Goal: Task Accomplishment & Management: Use online tool/utility

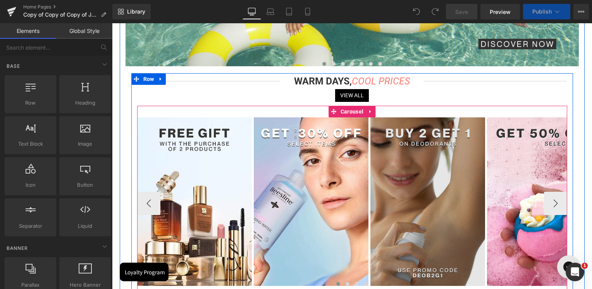
click at [439, 156] on img at bounding box center [427, 201] width 115 height 168
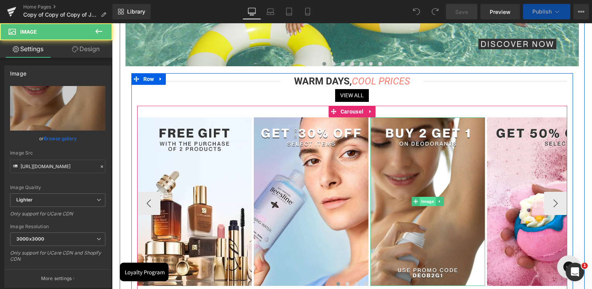
click at [430, 204] on span "Image" at bounding box center [428, 201] width 16 height 9
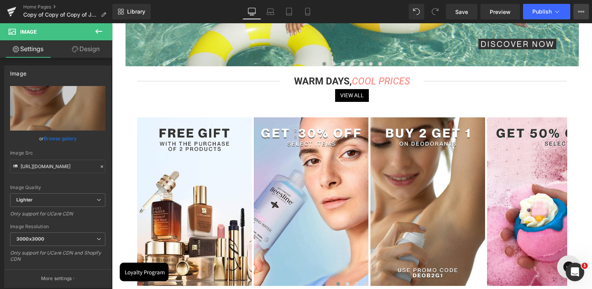
click at [580, 12] on icon at bounding box center [581, 12] width 2 height 2
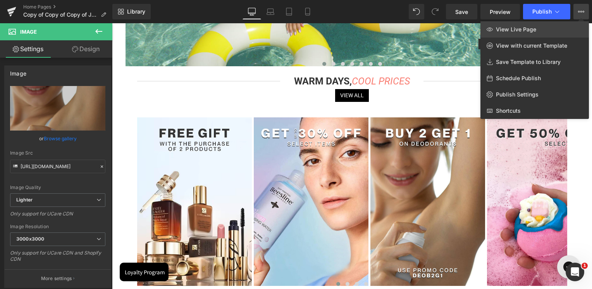
click at [543, 24] on link "View Live Page" at bounding box center [534, 29] width 108 height 16
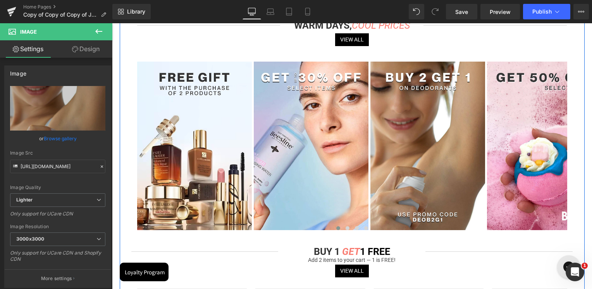
scroll to position [232, 0]
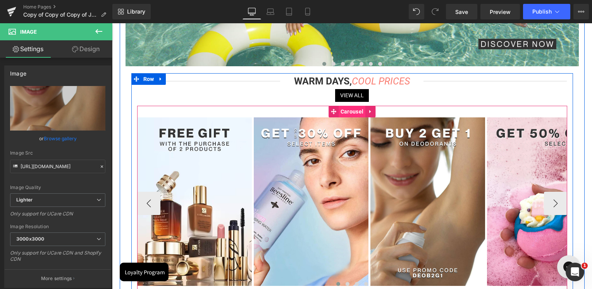
drag, startPoint x: 360, startPoint y: 115, endPoint x: 352, endPoint y: 117, distance: 8.0
click at [360, 115] on span "Carousel" at bounding box center [351, 112] width 27 height 12
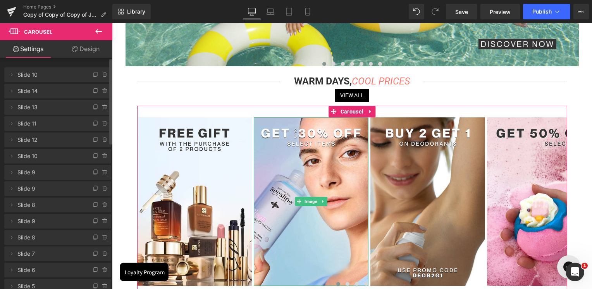
click at [104, 89] on icon at bounding box center [105, 91] width 6 height 6
click at [102, 90] on button "Delete" at bounding box center [96, 91] width 24 height 10
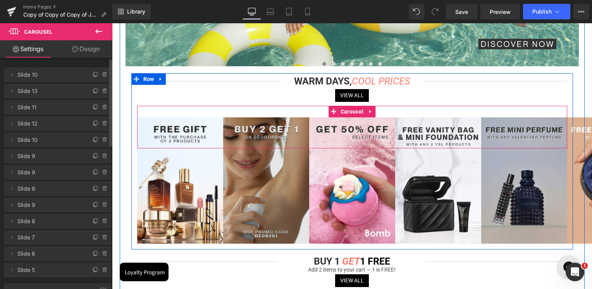
drag, startPoint x: 348, startPoint y: 114, endPoint x: 264, endPoint y: 119, distance: 83.4
click at [348, 114] on span "Carousel" at bounding box center [351, 112] width 27 height 12
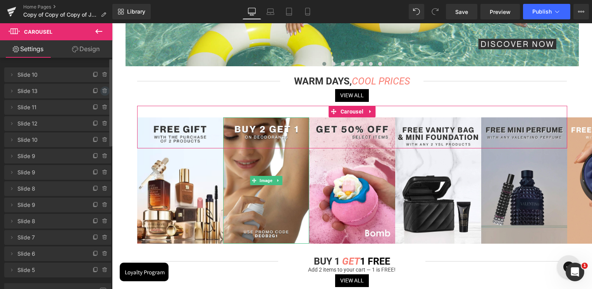
click at [104, 89] on icon at bounding box center [105, 89] width 2 height 1
click at [102, 91] on button "Delete" at bounding box center [96, 91] width 24 height 10
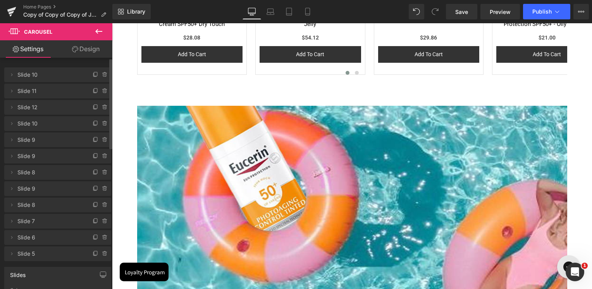
scroll to position [581, 0]
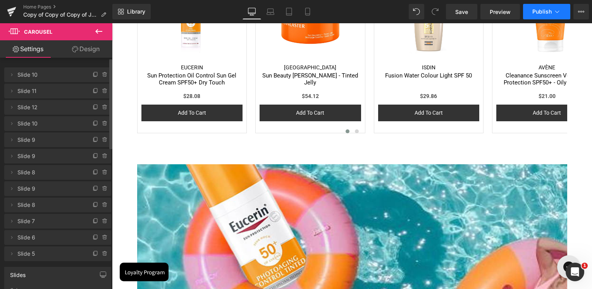
click at [556, 7] on button "Publish" at bounding box center [546, 11] width 47 height 15
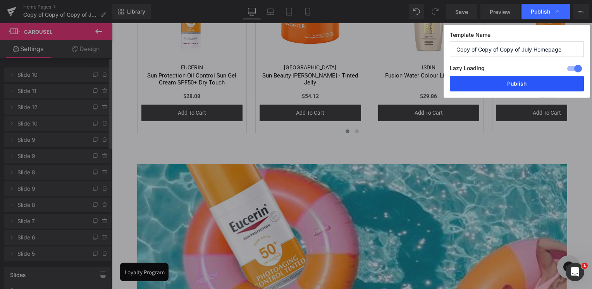
click at [530, 82] on button "Publish" at bounding box center [517, 83] width 134 height 15
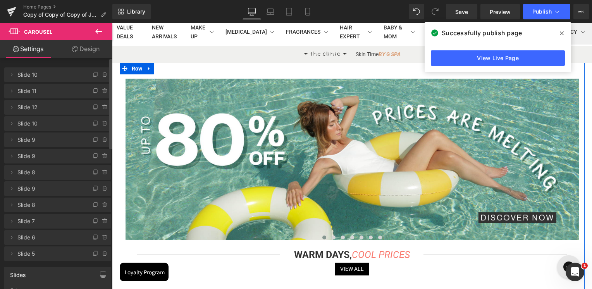
scroll to position [155, 0]
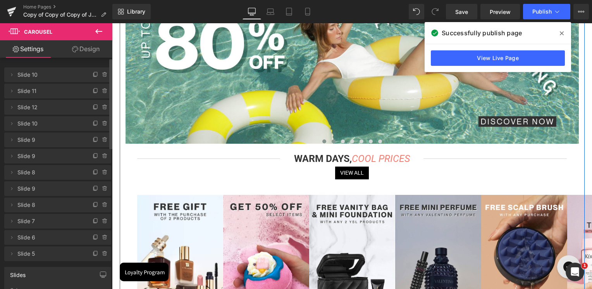
drag, startPoint x: 331, startPoint y: 142, endPoint x: 338, endPoint y: 144, distance: 7.6
click at [331, 142] on span at bounding box center [333, 141] width 4 height 4
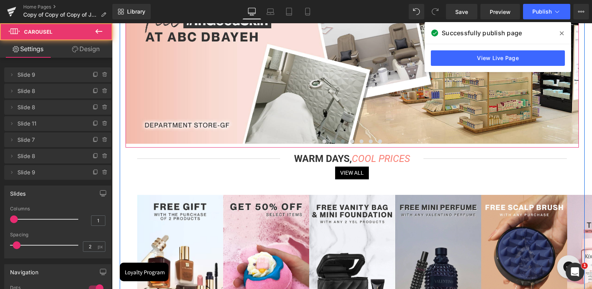
click at [341, 142] on span at bounding box center [343, 141] width 4 height 4
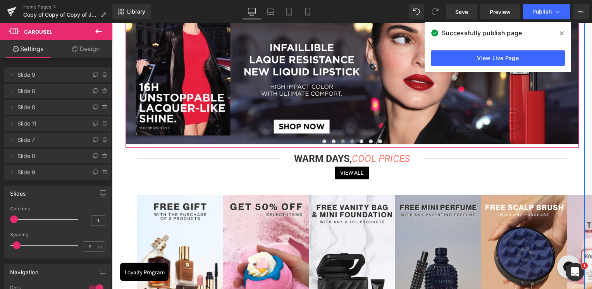
click at [352, 142] on span at bounding box center [352, 141] width 4 height 4
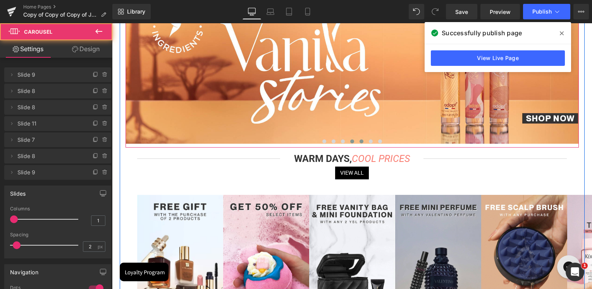
click at [360, 143] on span at bounding box center [361, 141] width 4 height 4
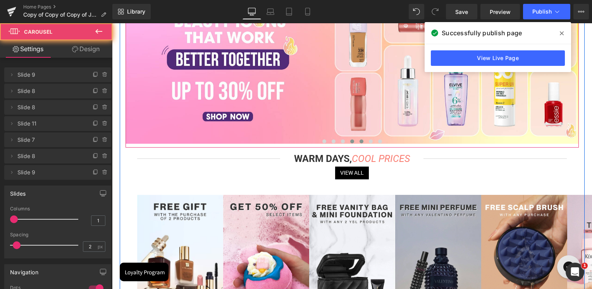
click at [350, 143] on span at bounding box center [352, 141] width 4 height 4
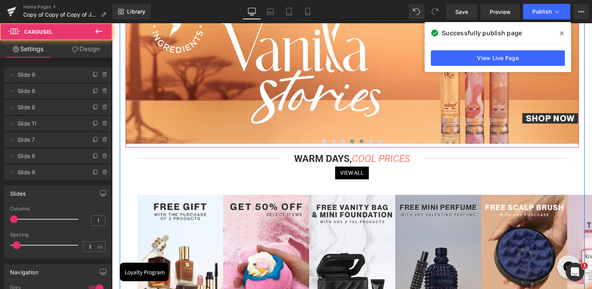
click at [361, 143] on span at bounding box center [361, 141] width 4 height 4
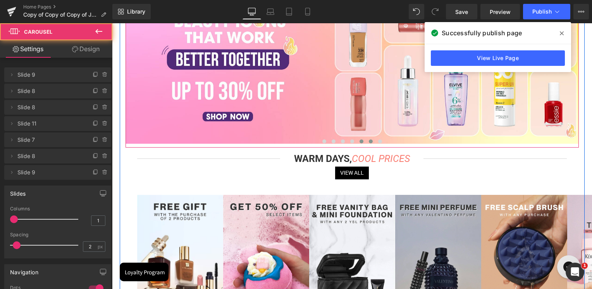
click at [369, 143] on span at bounding box center [371, 141] width 4 height 4
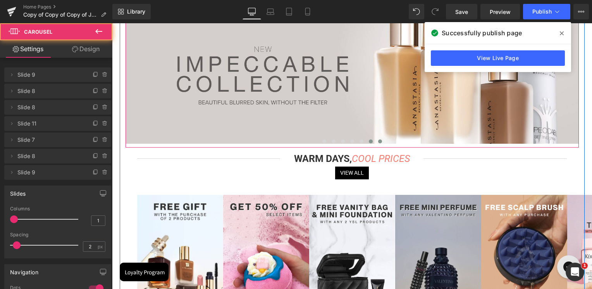
click at [376, 144] on button at bounding box center [379, 141] width 9 height 8
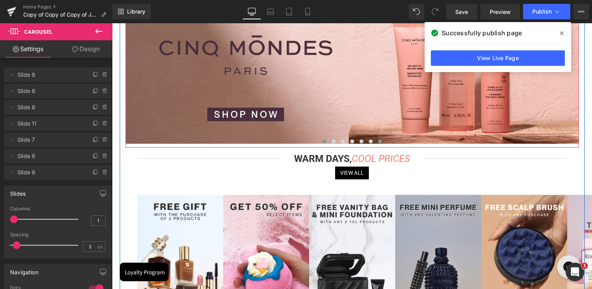
click at [324, 141] on button at bounding box center [323, 141] width 9 height 8
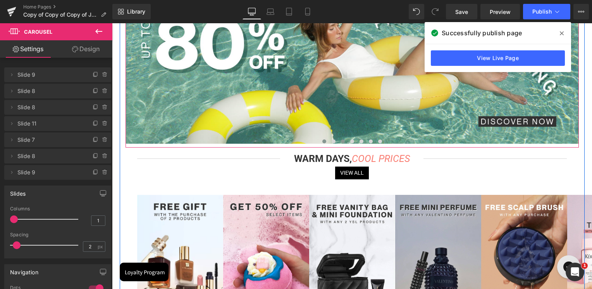
drag, startPoint x: 333, startPoint y: 145, endPoint x: 338, endPoint y: 145, distance: 5.0
click at [333, 145] on button at bounding box center [333, 141] width 9 height 8
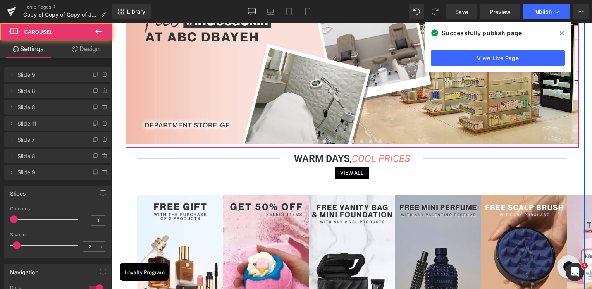
click at [342, 143] on span at bounding box center [343, 141] width 4 height 4
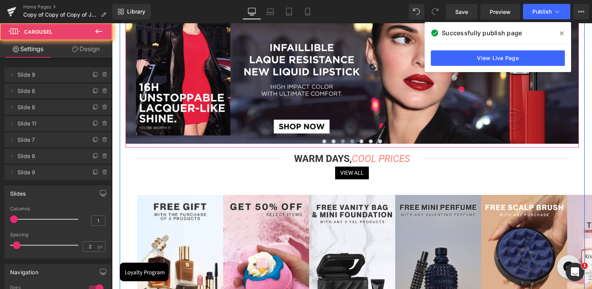
click at [353, 143] on button at bounding box center [351, 141] width 9 height 8
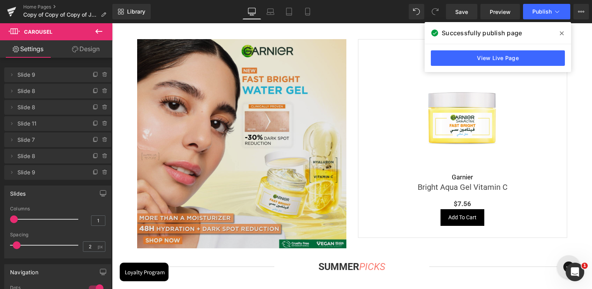
scroll to position [1549, 0]
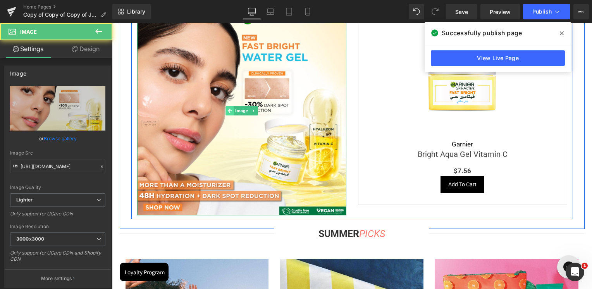
click at [225, 113] on div "Image" at bounding box center [241, 110] width 209 height 209
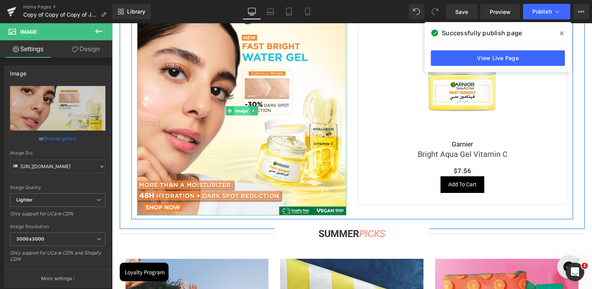
click at [234, 115] on span "Image" at bounding box center [241, 110] width 16 height 9
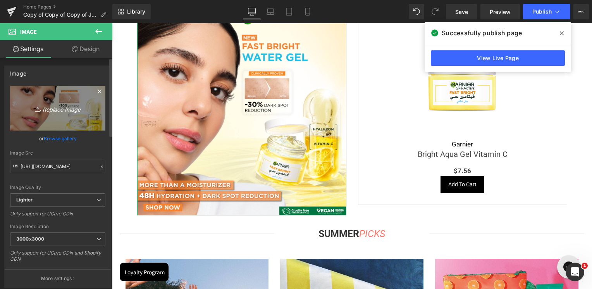
click at [31, 103] on icon "Replace Image" at bounding box center [58, 108] width 62 height 10
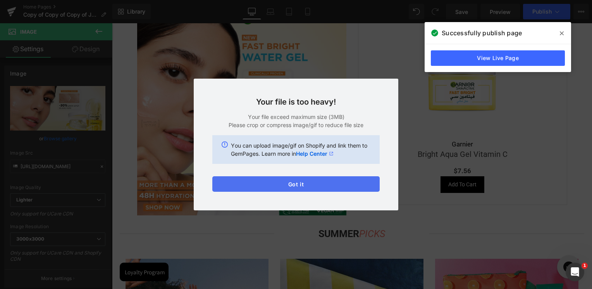
click at [324, 187] on button "Got it" at bounding box center [295, 183] width 167 height 15
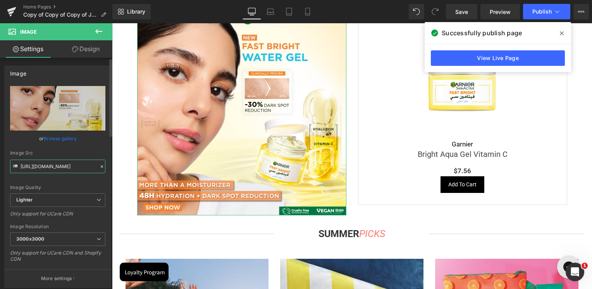
click at [76, 163] on input "https://ucarecdn.com/0ca980e7-acde-4bd1-9a05-956ecbcef763/-/format/auto/-/previ…" at bounding box center [57, 167] width 95 height 14
paste input "cdn.shopify.com/s/files/1/0295/0545/4173/files/SkinSociety_banners_Teddy_Tint-0…"
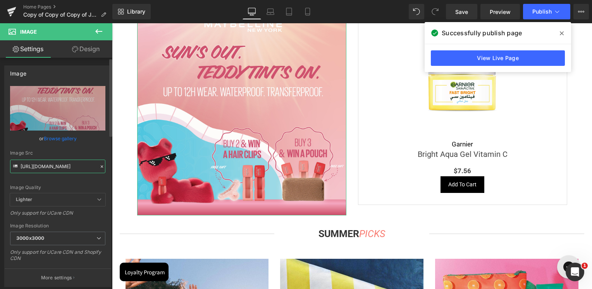
type input "https://cdn.shopify.com/s/files/1/0295/0545/4173/files/SkinSociety_banners_Tedd…"
click at [81, 153] on div "Image Src" at bounding box center [57, 152] width 95 height 5
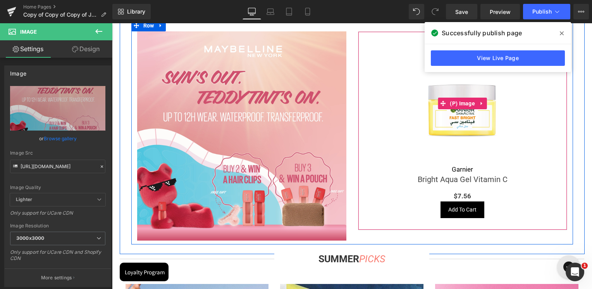
scroll to position [1510, 0]
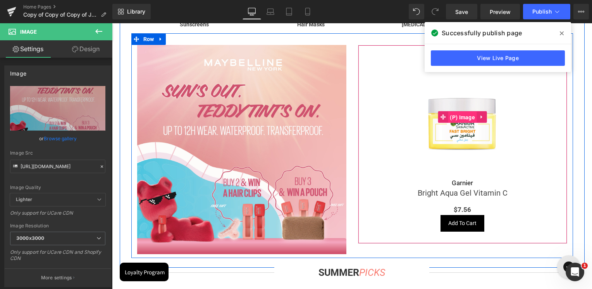
click at [462, 120] on span "(P) Image" at bounding box center [462, 118] width 29 height 12
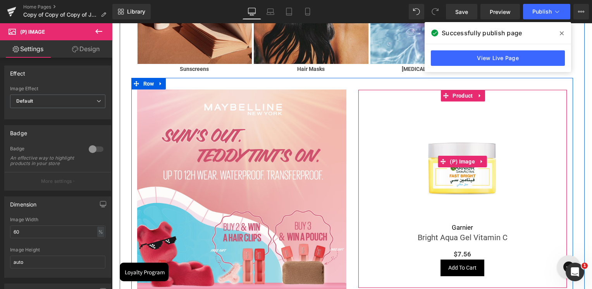
scroll to position [1433, 0]
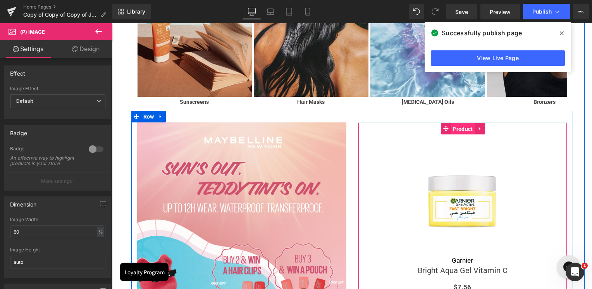
click at [464, 132] on span "Product" at bounding box center [462, 129] width 24 height 12
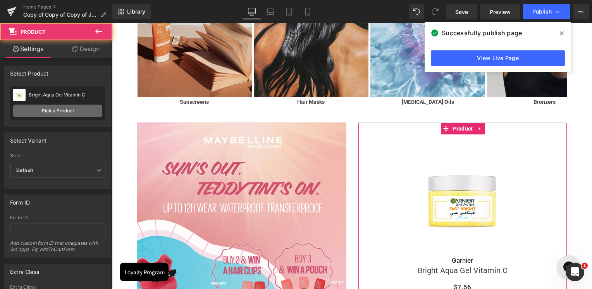
click at [66, 110] on link "Pick a Product" at bounding box center [57, 111] width 89 height 12
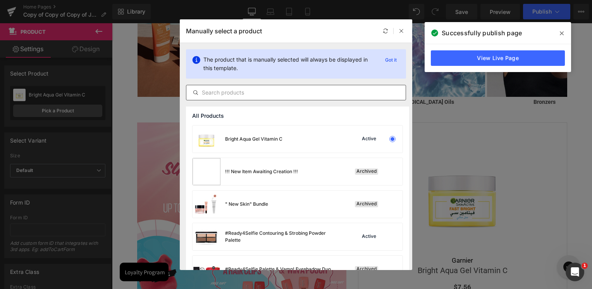
click at [249, 91] on input "text" at bounding box center [295, 92] width 219 height 9
paste input "Super Stay Teddy Tint Soft Blurred Matte Lip Tint Trio"
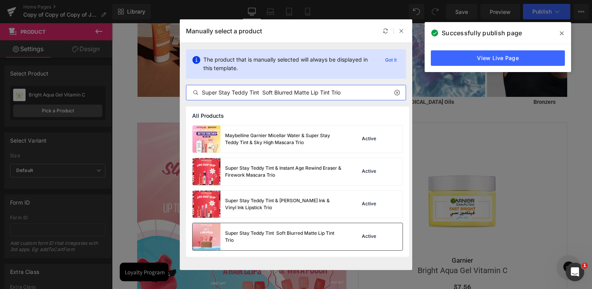
type input "Super Stay Teddy Tint Soft Blurred Matte Lip Tint Trio"
click at [242, 236] on div "Super Stay Teddy Tint Soft Blurred Matte Lip Tint Trio" at bounding box center [283, 237] width 116 height 14
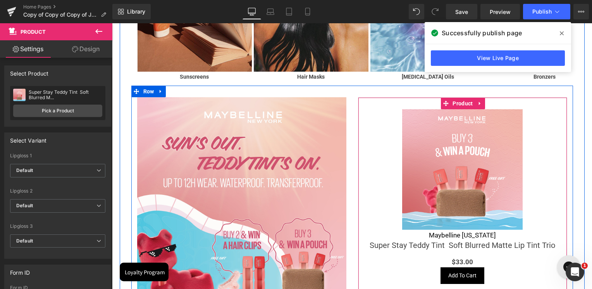
scroll to position [1471, 0]
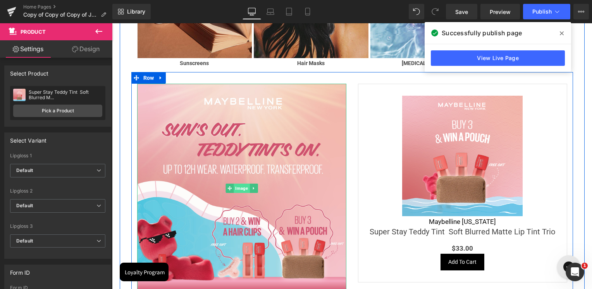
click at [237, 191] on span "Image" at bounding box center [241, 188] width 16 height 9
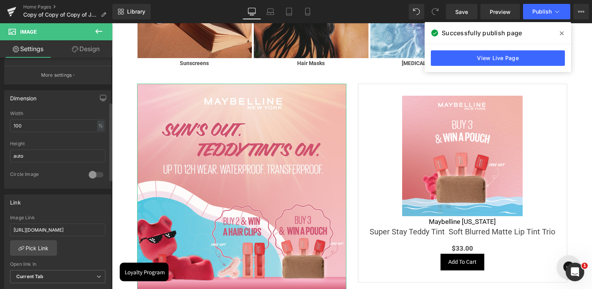
scroll to position [232, 0]
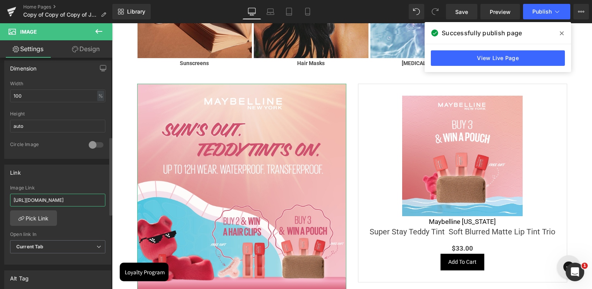
click at [51, 199] on input "https://skinsociety.me/pages/garnier-gel-water-fast-bright?_ab=0&key=1754913270…" at bounding box center [57, 200] width 95 height 13
paste input "collections/maybelline-new-york-teddy-tint"
type input "https://skinsociety.me/collections/maybelline-new-york-teddy-tint"
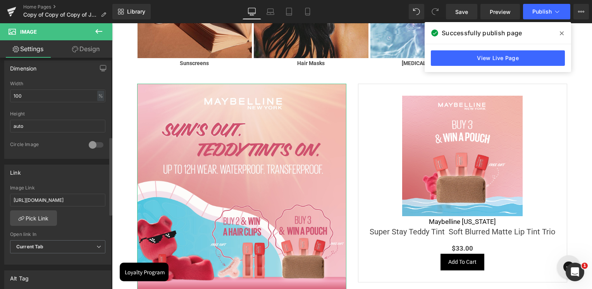
scroll to position [0, 0]
click at [62, 185] on div "Image Link" at bounding box center [57, 187] width 95 height 5
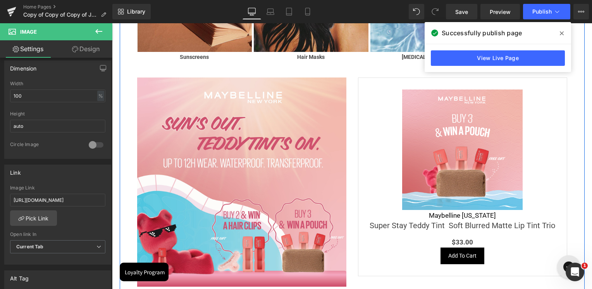
scroll to position [1510, 0]
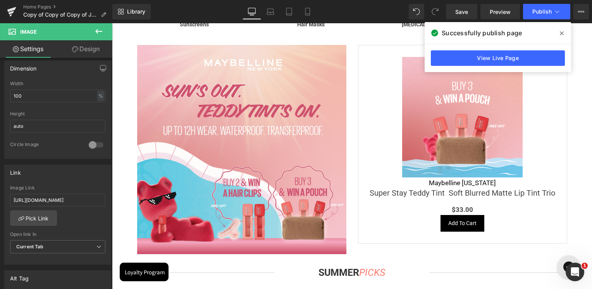
click at [585, 63] on div "Image Image Image Image Image Image" at bounding box center [352, 166] width 480 height 3109
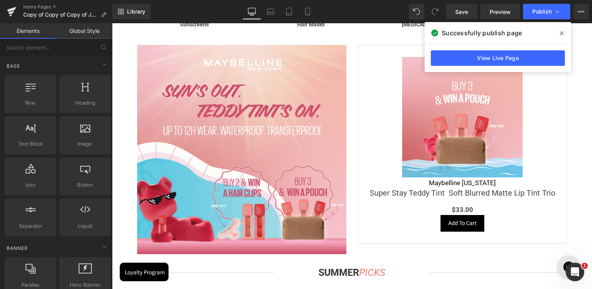
click at [561, 33] on icon at bounding box center [561, 33] width 4 height 4
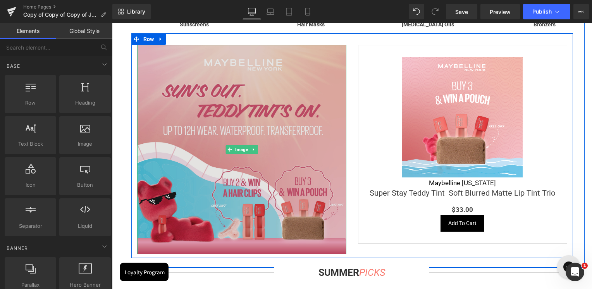
click at [238, 152] on span "Image" at bounding box center [241, 149] width 16 height 9
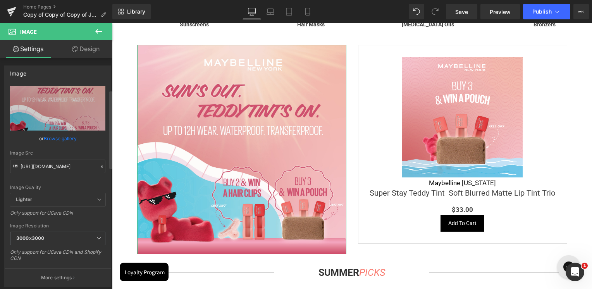
scroll to position [194, 0]
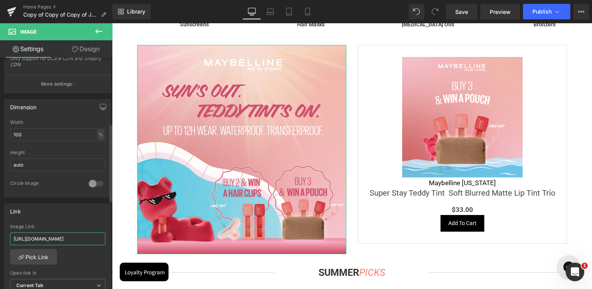
click at [56, 240] on input "https://skinsociety.me/collections/maybelline-new-york-teddy-tint" at bounding box center [57, 238] width 95 height 13
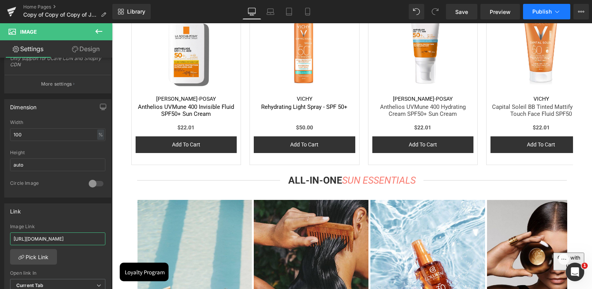
scroll to position [1162, 0]
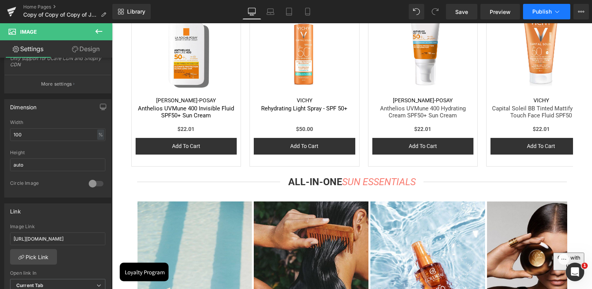
click at [544, 7] on button "Publish" at bounding box center [546, 11] width 47 height 15
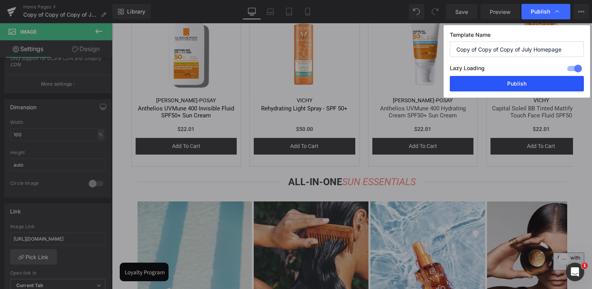
click at [520, 85] on button "Publish" at bounding box center [517, 83] width 134 height 15
click at [520, 85] on img at bounding box center [540, 45] width 101 height 101
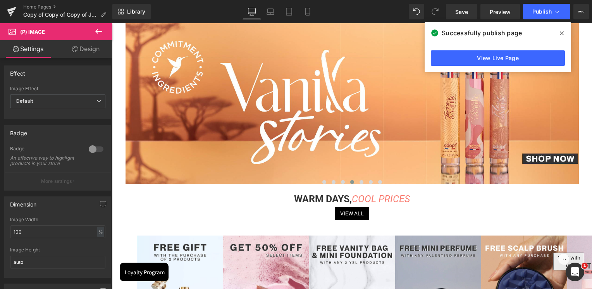
scroll to position [0, 0]
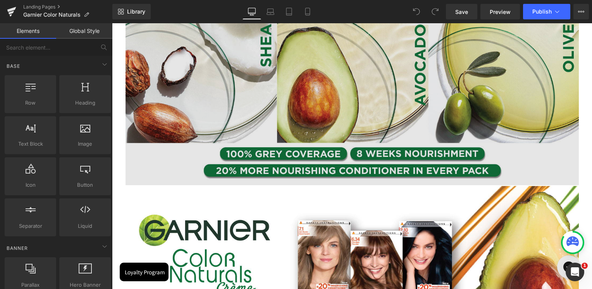
scroll to position [348, 0]
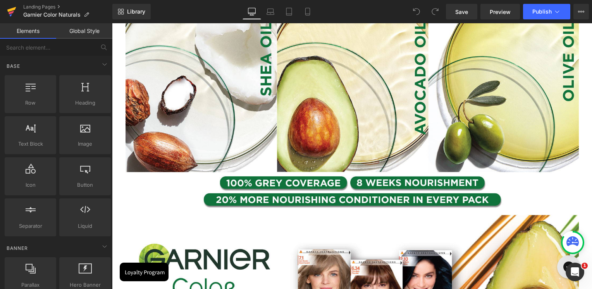
click at [14, 12] on icon at bounding box center [11, 12] width 5 height 3
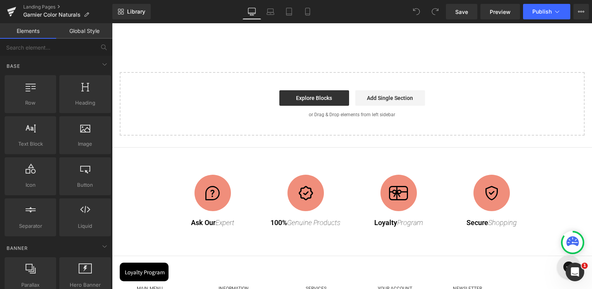
scroll to position [736, 0]
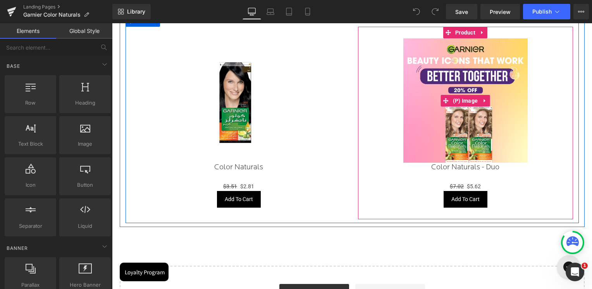
scroll to position [697, 0]
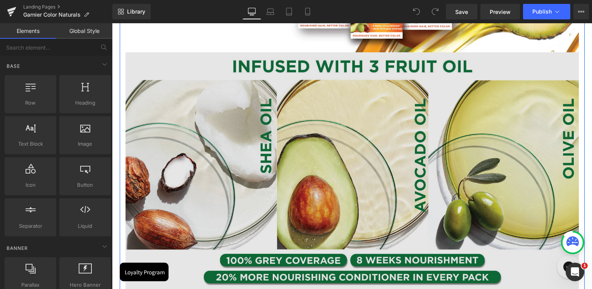
click at [365, 165] on img at bounding box center [351, 171] width 453 height 239
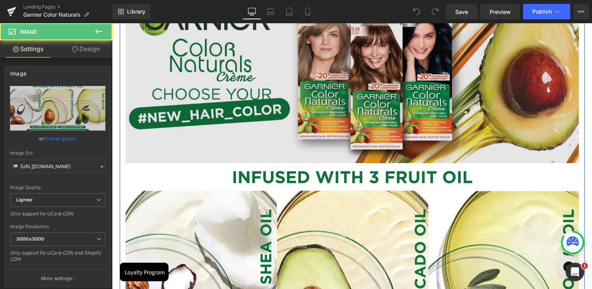
scroll to position [77, 0]
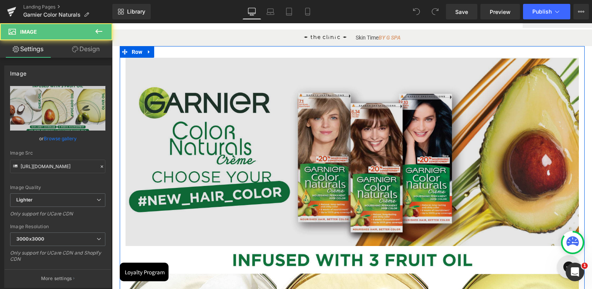
click at [338, 137] on img at bounding box center [351, 152] width 453 height 188
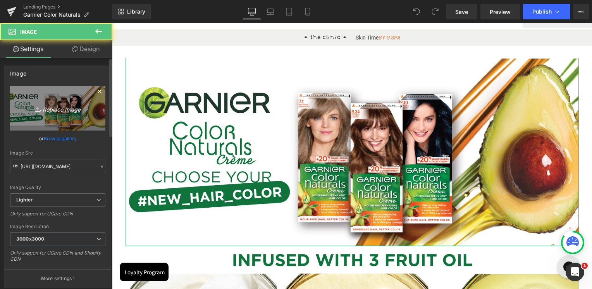
click at [63, 119] on link "Replace Image" at bounding box center [57, 108] width 95 height 45
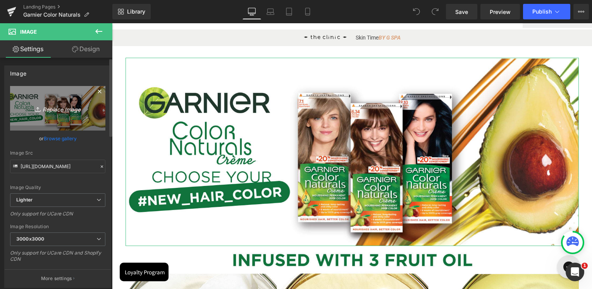
type input "C:\fakepath\1.jpg"
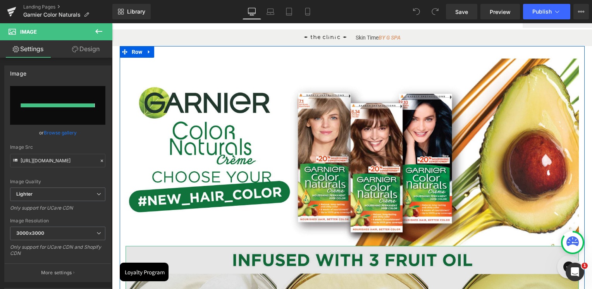
type input "https://ucarecdn.com/f80e5b9c-b73a-497f-bd28-79769b6d5e40/-/format/auto/-/previ…"
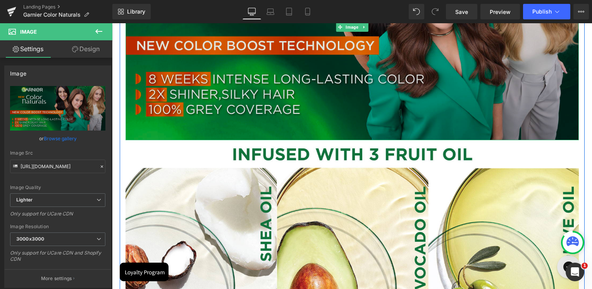
scroll to position [232, 0]
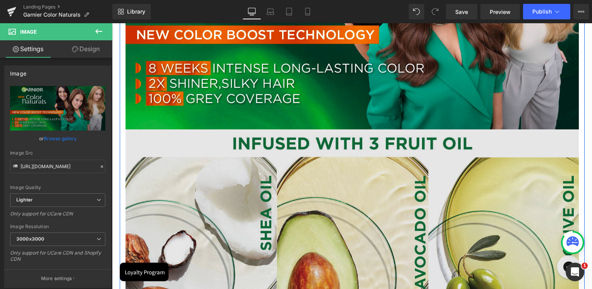
click at [365, 208] on img at bounding box center [351, 248] width 453 height 239
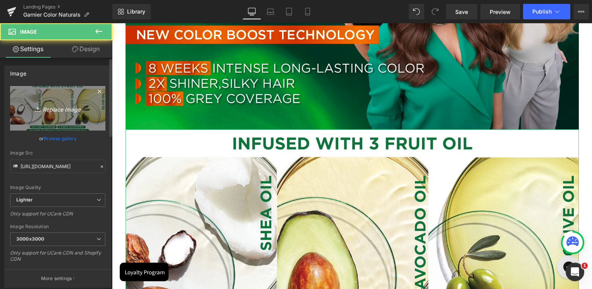
click at [76, 114] on link "Replace Image" at bounding box center [57, 108] width 95 height 45
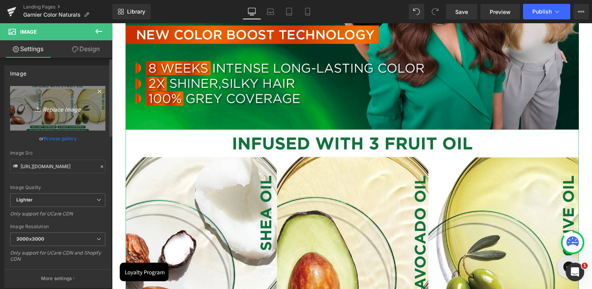
type input "C:\fakepath\2.jpg"
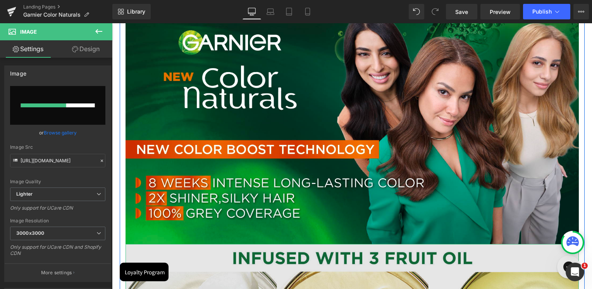
scroll to position [116, 0]
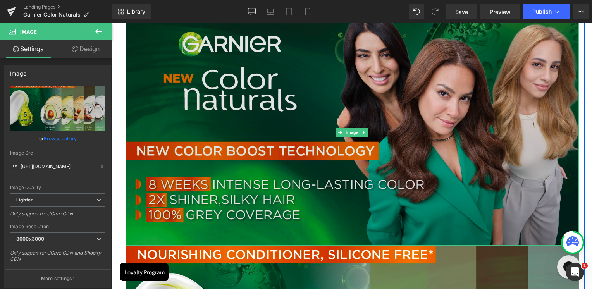
type input "https://ucarecdn.com/fb41c1a6-7f27-4a13-a105-05f4a429f9f7/-/format/auto/-/previ…"
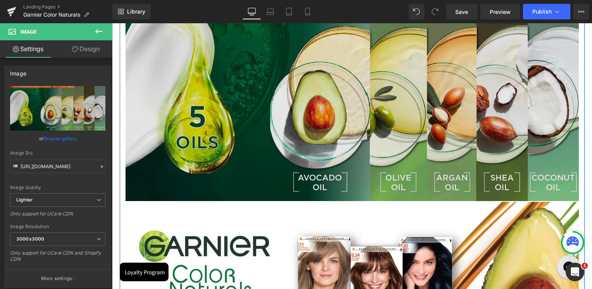
scroll to position [503, 0]
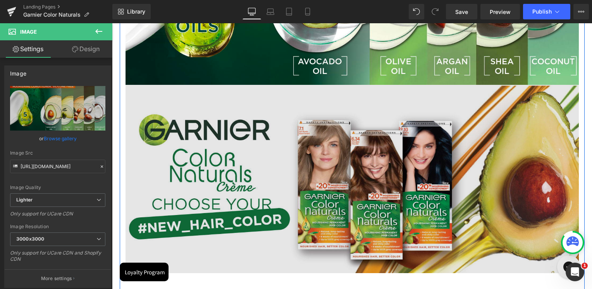
click at [415, 133] on img at bounding box center [351, 179] width 453 height 188
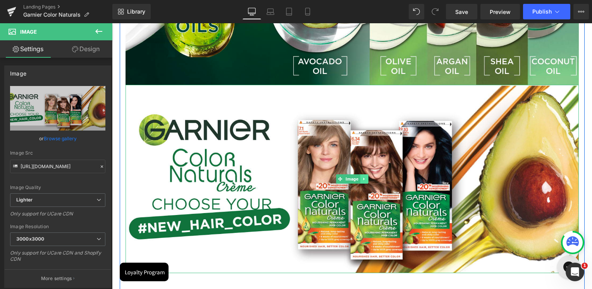
click at [362, 178] on icon at bounding box center [364, 179] width 4 height 5
click at [368, 180] on icon at bounding box center [367, 179] width 4 height 4
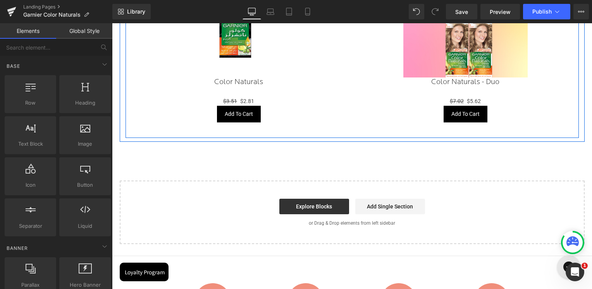
scroll to position [736, 0]
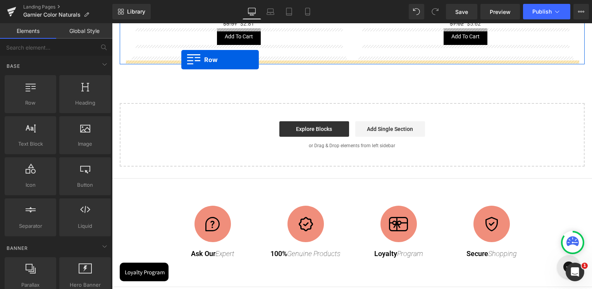
drag, startPoint x: 158, startPoint y: 115, endPoint x: 181, endPoint y: 60, distance: 59.9
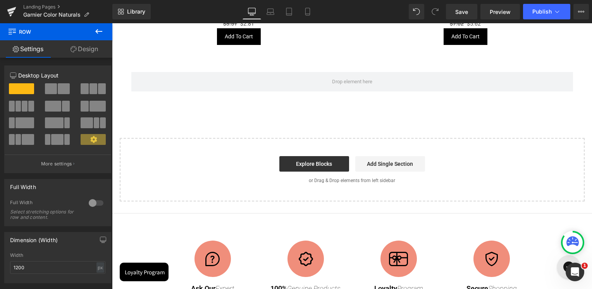
click at [102, 31] on icon at bounding box center [98, 31] width 9 height 9
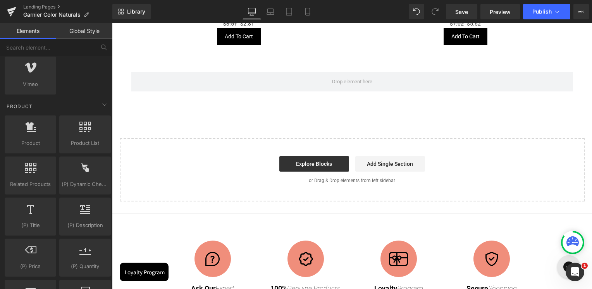
scroll to position [581, 0]
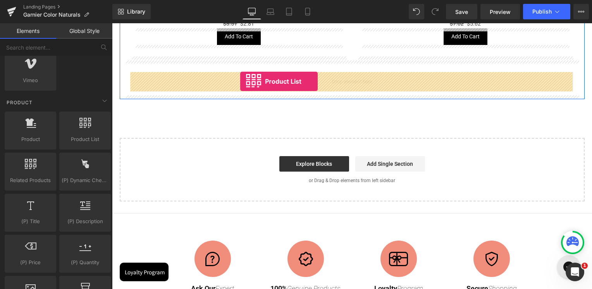
drag, startPoint x: 202, startPoint y: 149, endPoint x: 240, endPoint y: 81, distance: 78.2
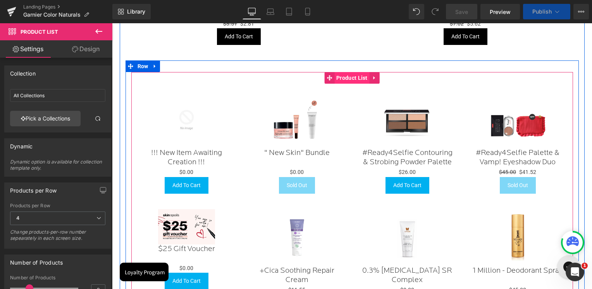
click at [352, 80] on span "Product List" at bounding box center [351, 78] width 35 height 12
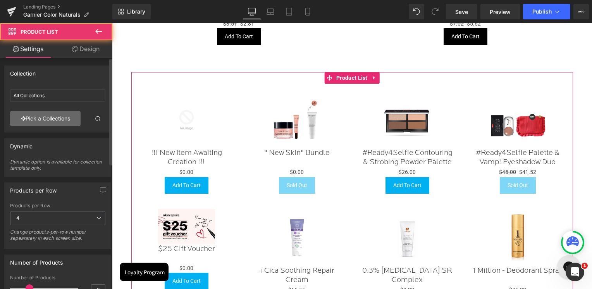
click at [50, 125] on link "Pick a Collections" at bounding box center [45, 118] width 70 height 15
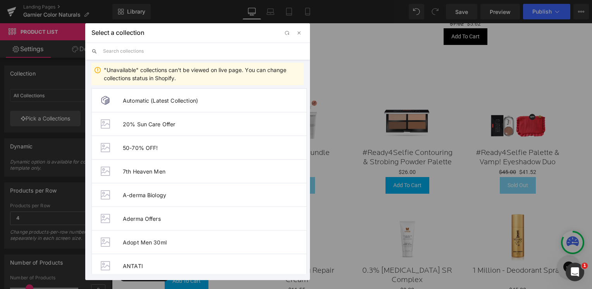
click at [173, 56] on input "text" at bounding box center [203, 51] width 201 height 17
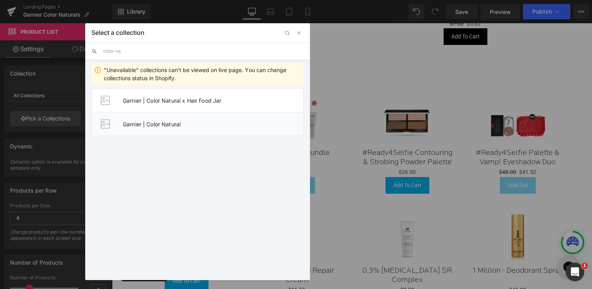
type input "color na"
click at [186, 125] on span "Garnier | Color Natural" at bounding box center [213, 124] width 180 height 7
type input "Garnier | Color Natural"
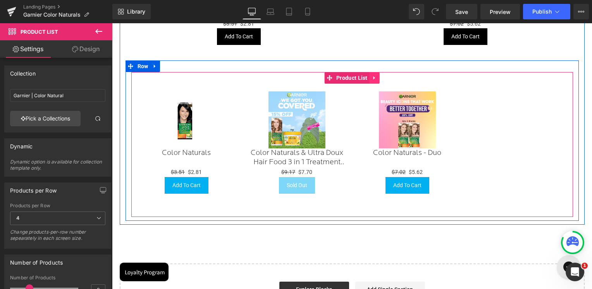
click at [375, 81] on link at bounding box center [374, 78] width 10 height 12
click at [377, 81] on link at bounding box center [379, 78] width 10 height 12
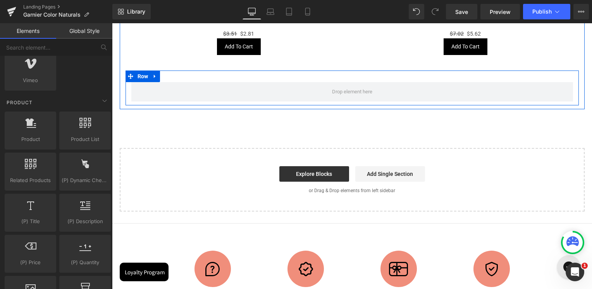
scroll to position [697, 0]
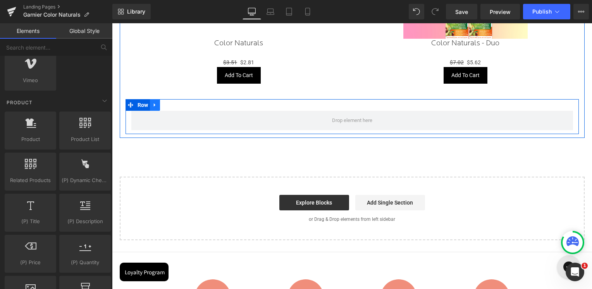
click at [155, 108] on link at bounding box center [155, 105] width 10 height 12
click at [175, 107] on icon at bounding box center [174, 104] width 5 height 5
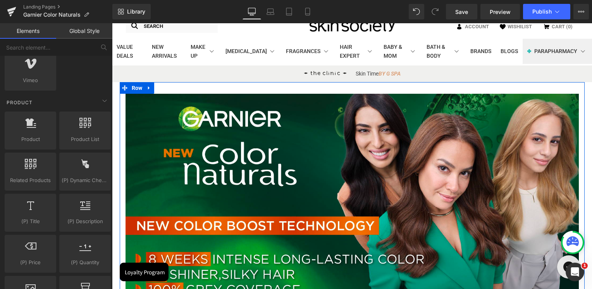
scroll to position [0, 0]
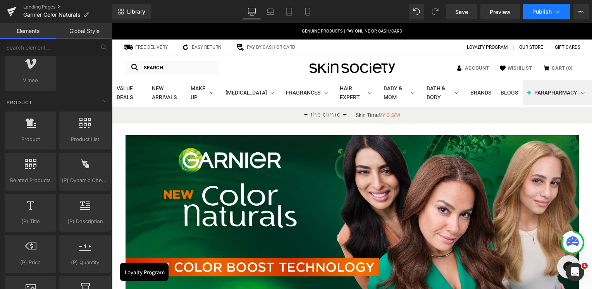
click at [544, 15] on button "Publish" at bounding box center [546, 11] width 47 height 15
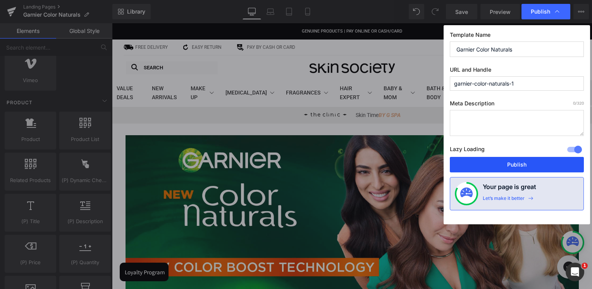
click at [517, 166] on button "Publish" at bounding box center [517, 164] width 134 height 15
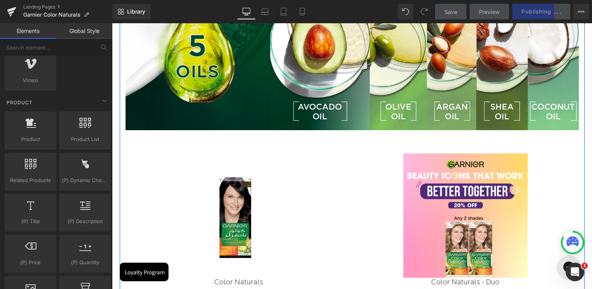
scroll to position [503, 0]
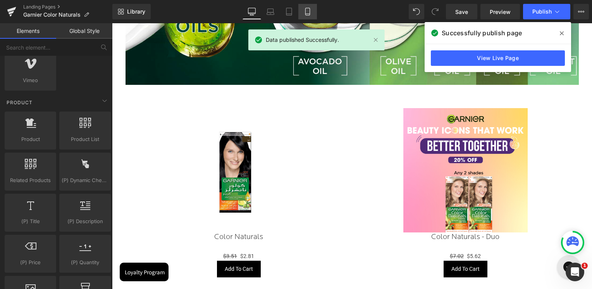
click at [299, 10] on link "Mobile" at bounding box center [307, 11] width 19 height 15
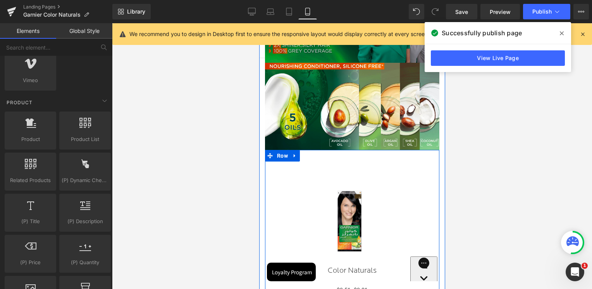
scroll to position [0, 0]
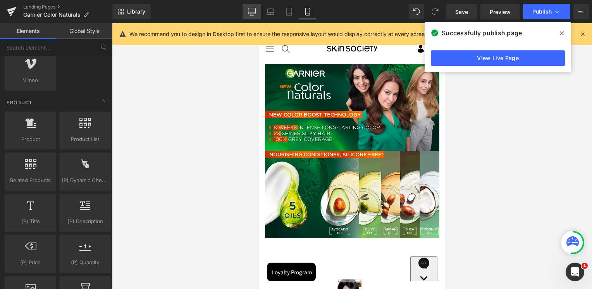
click at [256, 10] on icon at bounding box center [252, 12] width 8 height 8
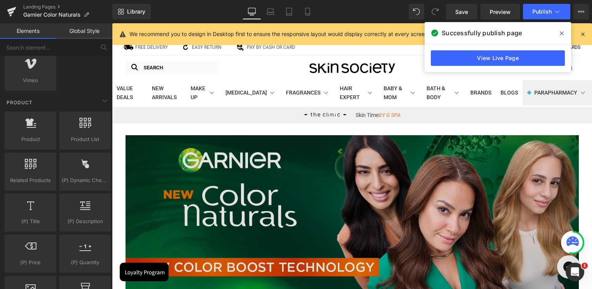
scroll to position [100, 0]
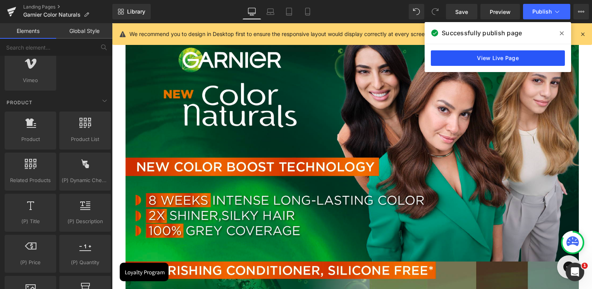
click at [501, 58] on link "View Live Page" at bounding box center [498, 57] width 134 height 15
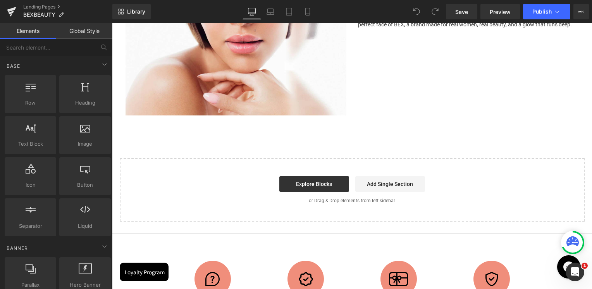
scroll to position [1007, 0]
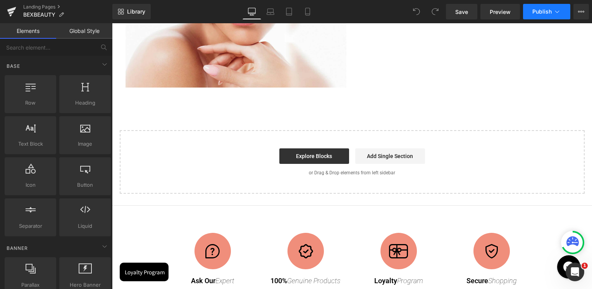
click at [542, 9] on span "Publish" at bounding box center [541, 12] width 19 height 6
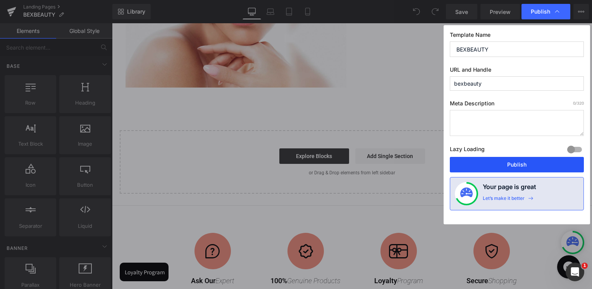
click at [506, 164] on button "Publish" at bounding box center [517, 164] width 134 height 15
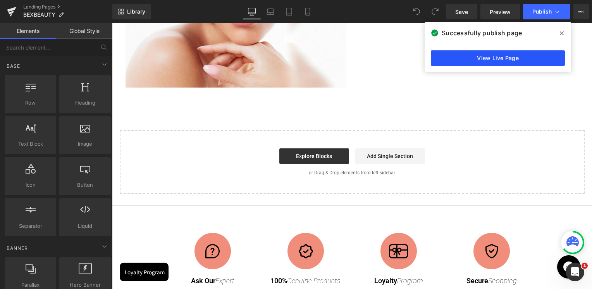
click at [498, 60] on link "View Live Page" at bounding box center [498, 57] width 134 height 15
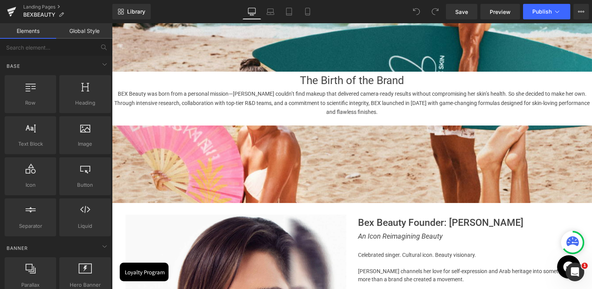
scroll to position [658, 0]
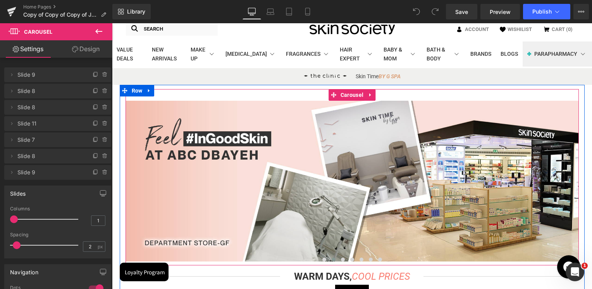
scroll to position [39, 0]
click at [352, 94] on span "Carousel" at bounding box center [351, 95] width 27 height 12
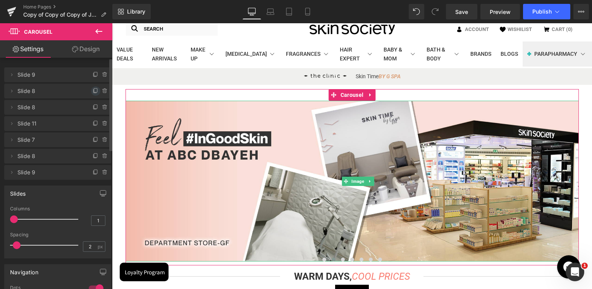
click at [93, 90] on icon at bounding box center [96, 91] width 6 height 6
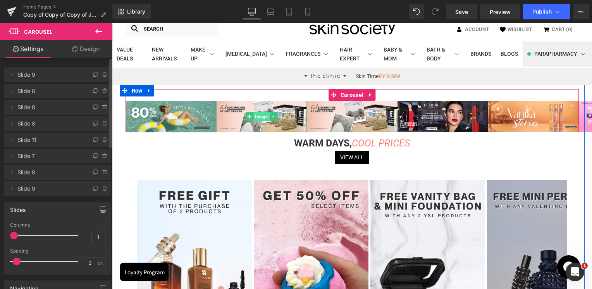
click at [257, 115] on span "Image" at bounding box center [261, 116] width 16 height 9
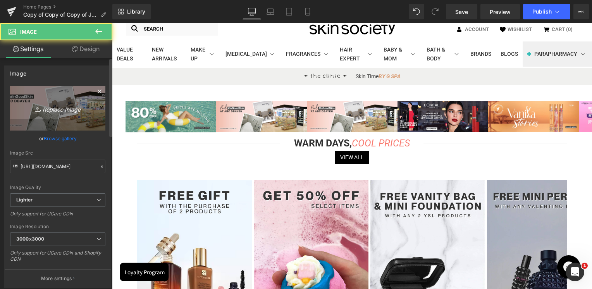
click at [96, 100] on link "Replace Image" at bounding box center [57, 108] width 95 height 45
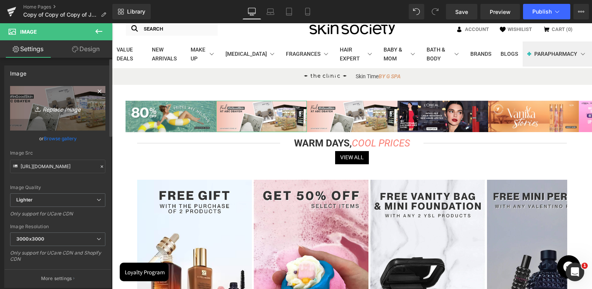
type input "C:\fakepath\Bex Beauty banner desktop.jpg"
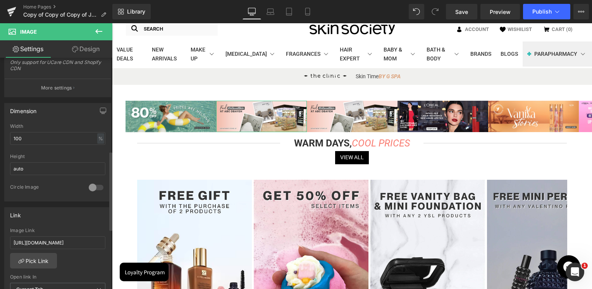
scroll to position [277, 0]
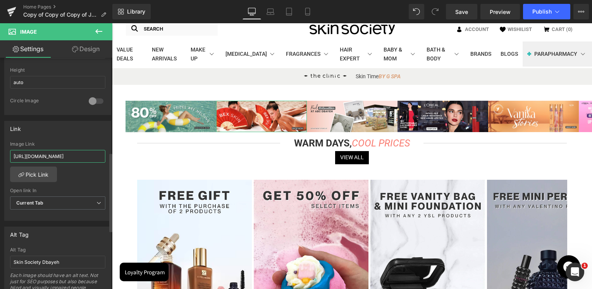
click at [70, 159] on input "https://skinsociety.me/pages/our-locations?_ab=0&key=1747897533174&_gl=1*3te7hx…" at bounding box center [57, 156] width 95 height 13
paste input "bexbeauty?_ab=0&key=1755500064316"
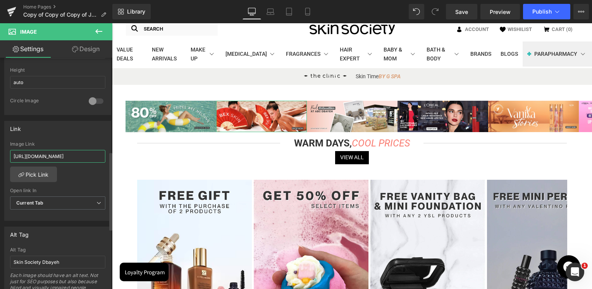
type input "[URL][DOMAIN_NAME]"
click at [75, 128] on div "Link" at bounding box center [58, 128] width 106 height 15
click at [55, 259] on input "Skin Society Dbayeh" at bounding box center [57, 262] width 95 height 13
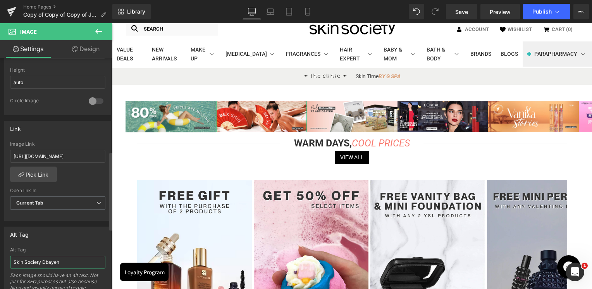
click at [55, 259] on input "Skin Society Dbayeh" at bounding box center [57, 262] width 95 height 13
click at [57, 243] on div "Alt Tag Skin Society Dbayeh Alt Tag Each image should have an alt text. Not jus…" at bounding box center [57, 267] width 107 height 82
click at [316, 12] on link "Mobile" at bounding box center [307, 11] width 19 height 15
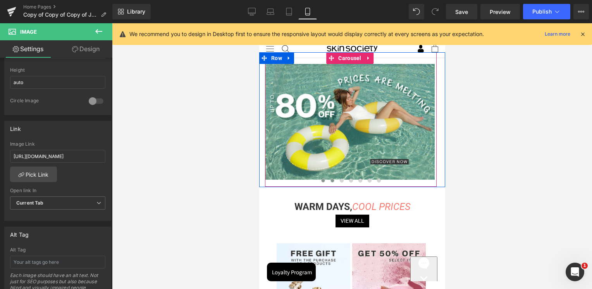
click at [330, 178] on span at bounding box center [332, 180] width 4 height 4
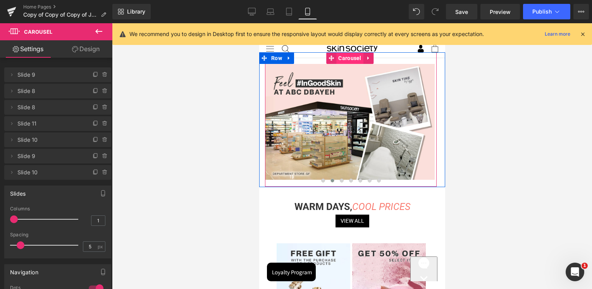
click at [350, 60] on span "Carousel" at bounding box center [349, 58] width 27 height 12
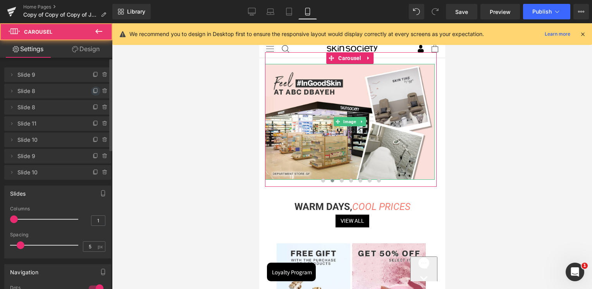
click at [93, 91] on icon at bounding box center [96, 91] width 6 height 6
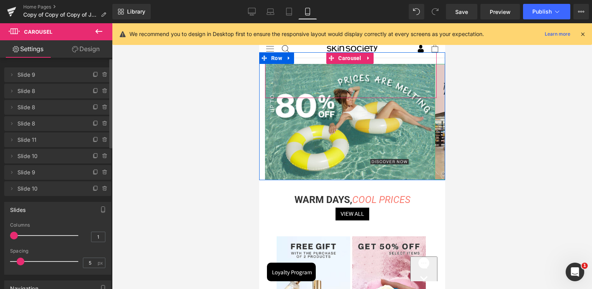
click at [438, 113] on img at bounding box center [519, 122] width 170 height 116
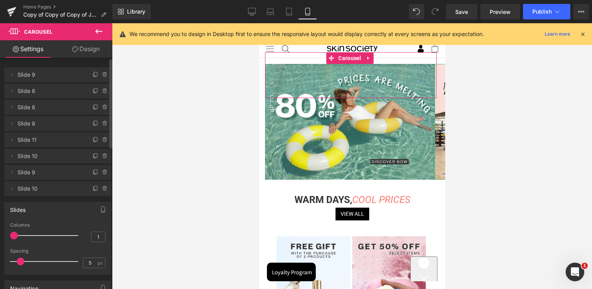
click at [54, 96] on span "Slide 8" at bounding box center [49, 91] width 65 height 15
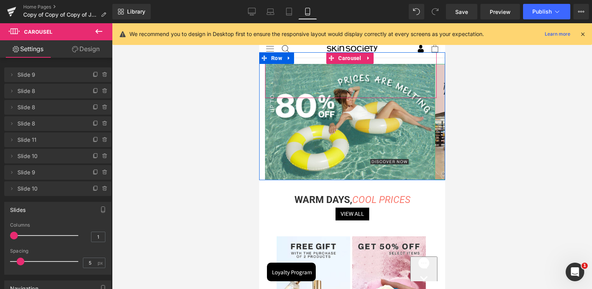
click at [437, 112] on img at bounding box center [519, 122] width 170 height 116
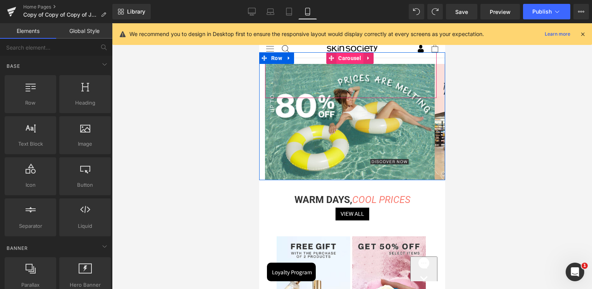
click at [352, 58] on span "Carousel" at bounding box center [349, 58] width 27 height 12
click at [350, 62] on span "Carousel" at bounding box center [349, 58] width 27 height 12
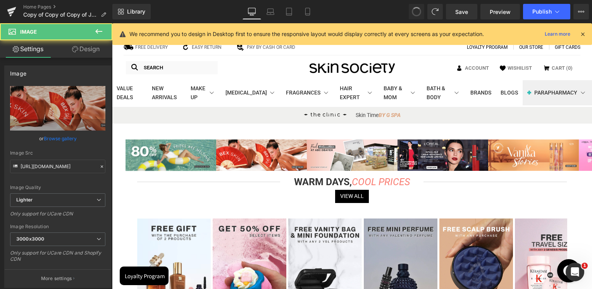
scroll to position [26, 0]
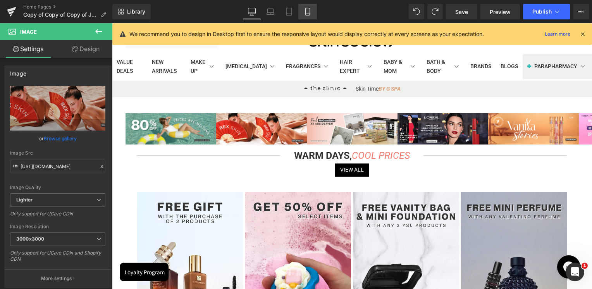
click at [307, 9] on icon at bounding box center [308, 12] width 8 height 8
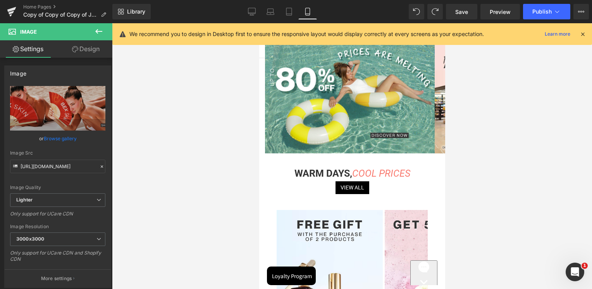
scroll to position [0, 0]
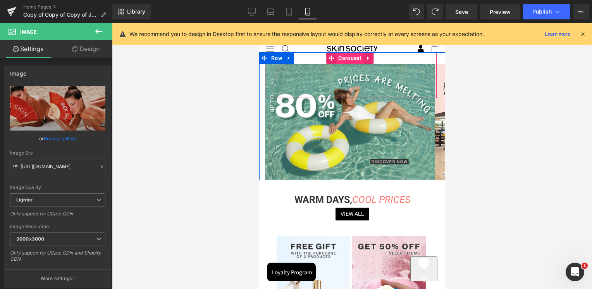
click at [352, 60] on span "Carousel" at bounding box center [349, 58] width 27 height 12
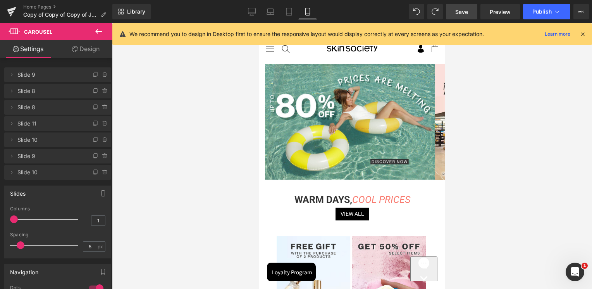
click at [465, 11] on span "Save" at bounding box center [461, 12] width 13 height 8
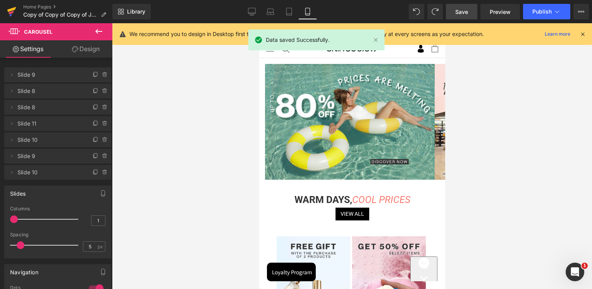
click at [16, 12] on icon at bounding box center [11, 11] width 9 height 19
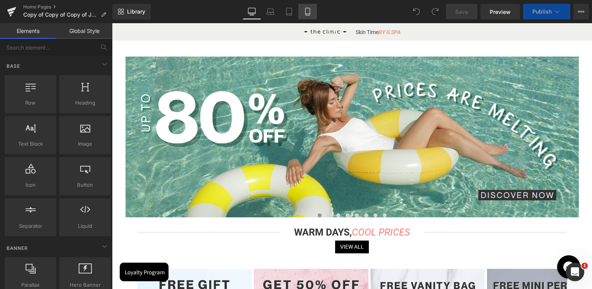
scroll to position [116, 0]
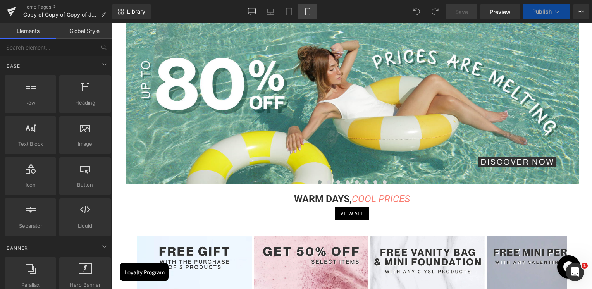
click at [311, 12] on icon at bounding box center [308, 12] width 8 height 8
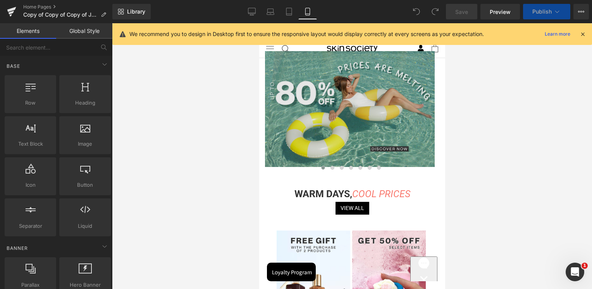
scroll to position [0, 0]
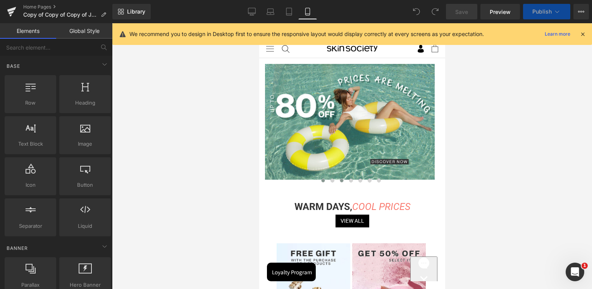
click at [330, 179] on span at bounding box center [332, 180] width 4 height 4
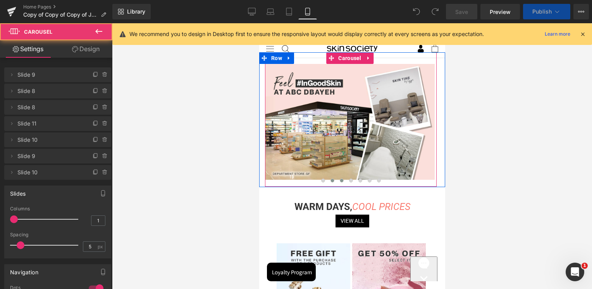
click at [339, 181] on span at bounding box center [341, 180] width 4 height 4
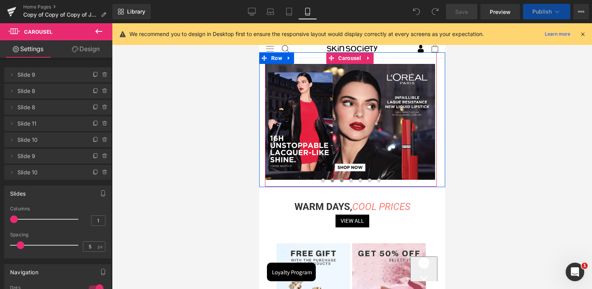
click at [331, 182] on span at bounding box center [332, 180] width 4 height 4
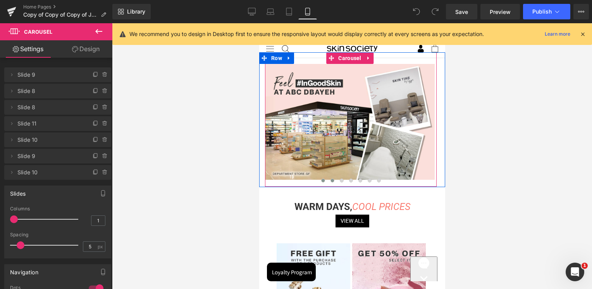
click at [321, 181] on span at bounding box center [323, 180] width 4 height 4
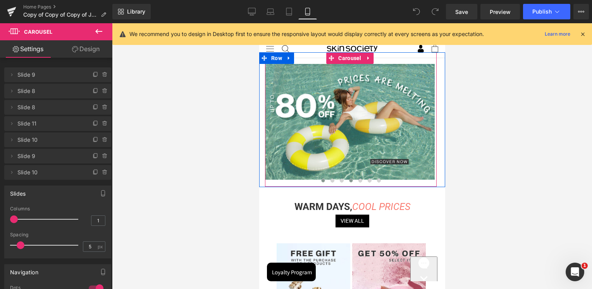
click at [352, 183] on button at bounding box center [350, 181] width 9 height 8
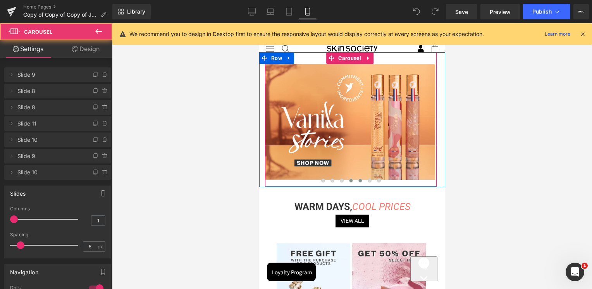
click at [359, 181] on span at bounding box center [360, 180] width 4 height 4
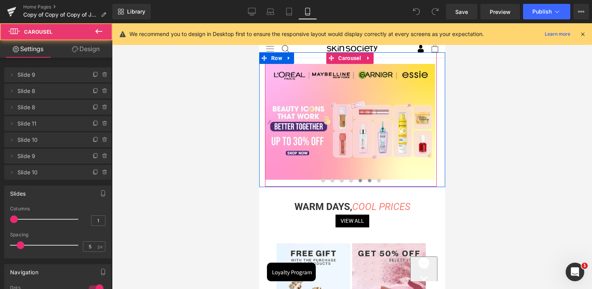
click at [367, 180] on span at bounding box center [369, 180] width 4 height 4
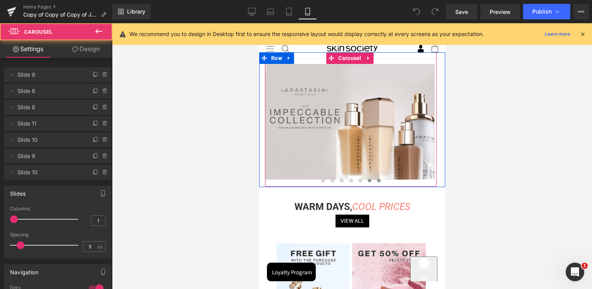
click at [374, 180] on button at bounding box center [378, 181] width 9 height 8
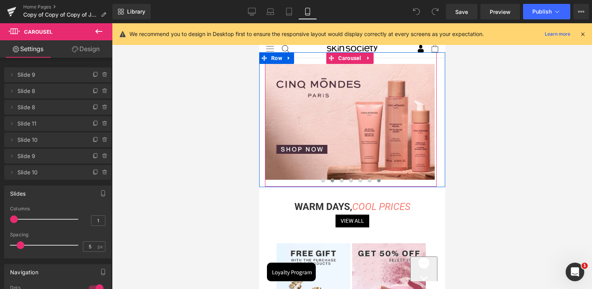
click at [332, 182] on span at bounding box center [332, 180] width 4 height 4
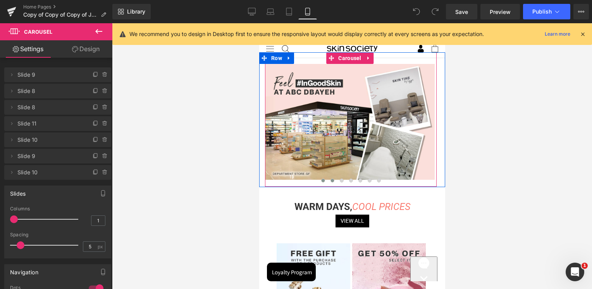
click at [323, 181] on span at bounding box center [323, 180] width 4 height 4
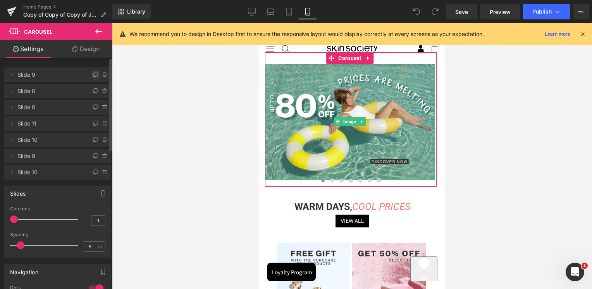
click at [93, 75] on icon at bounding box center [96, 75] width 6 height 6
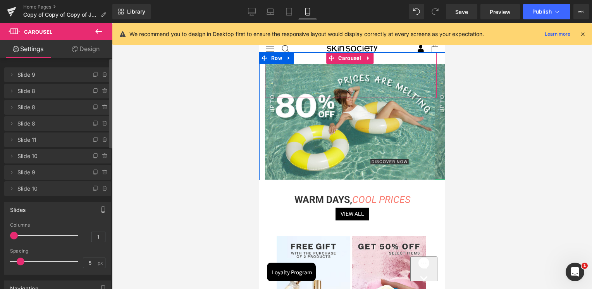
click at [437, 129] on img at bounding box center [519, 122] width 170 height 116
click at [438, 117] on img at bounding box center [519, 122] width 170 height 116
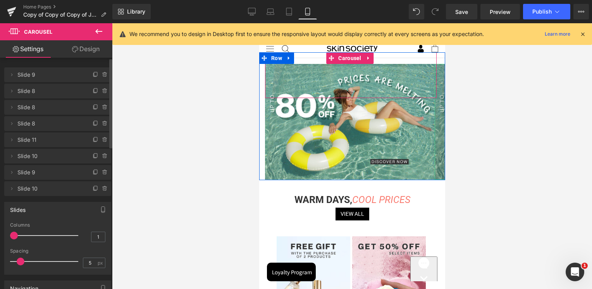
click at [438, 117] on img at bounding box center [519, 122] width 170 height 116
click at [348, 63] on span "Carousel" at bounding box center [349, 58] width 27 height 12
click at [350, 122] on span "Image" at bounding box center [349, 121] width 16 height 9
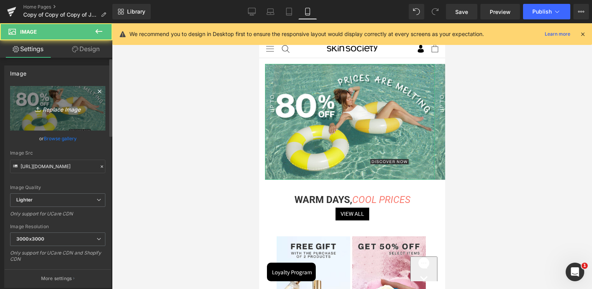
click at [58, 108] on icon "Replace Image" at bounding box center [58, 108] width 62 height 10
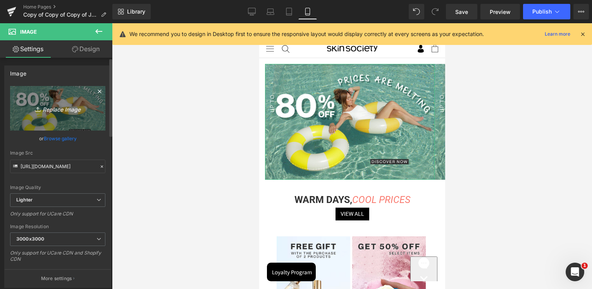
type input "C:\fakepath\Bex Beauty banner mobile.jpg"
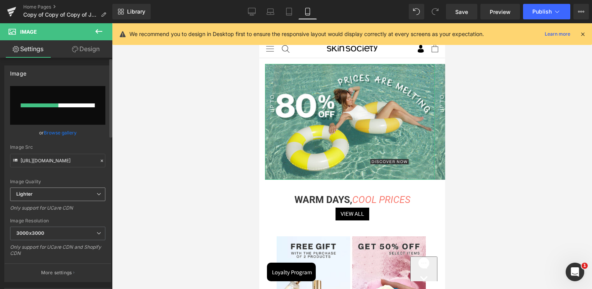
scroll to position [194, 0]
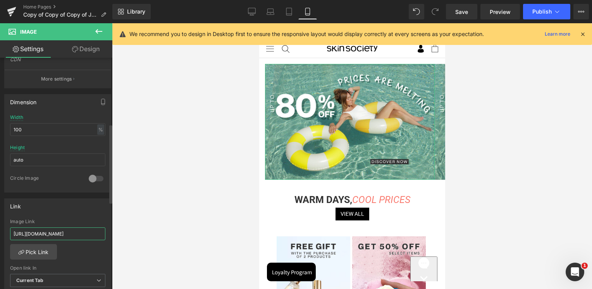
click at [62, 230] on input "[URL][DOMAIN_NAME]" at bounding box center [57, 233] width 95 height 13
paste input "pages/bexbeauty?_ab=0&key=1755500064316"
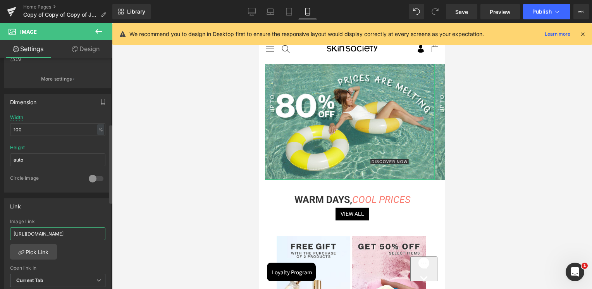
type input "[URL][DOMAIN_NAME]"
click at [70, 214] on div "Link [URL][DOMAIN_NAME] Image Link [URL][DOMAIN_NAME] Pick Link Current Tab New…" at bounding box center [57, 248] width 107 height 100
click at [49, 281] on span "Current Tab" at bounding box center [57, 281] width 95 height 14
click at [49, 281] on span "Current Tab" at bounding box center [56, 281] width 92 height 14
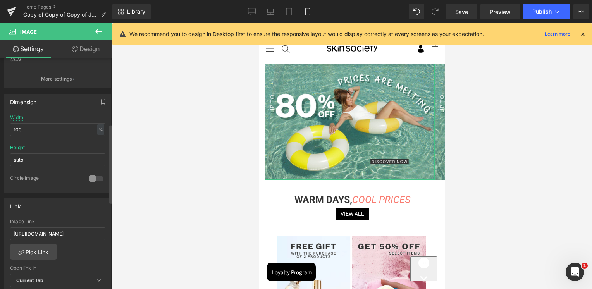
click at [67, 263] on div "[URL][DOMAIN_NAME] Image Link [URL][DOMAIN_NAME] Pick Link Current Tab New Tab …" at bounding box center [58, 258] width 106 height 79
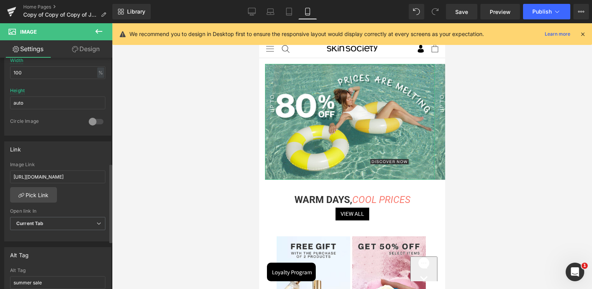
scroll to position [310, 0]
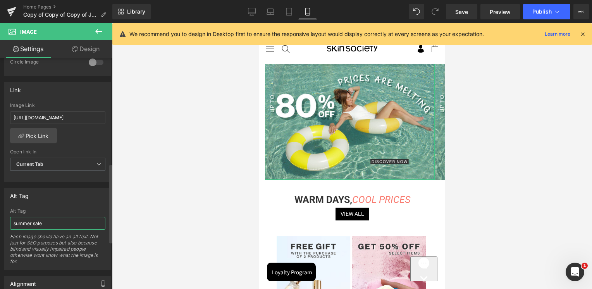
click at [56, 224] on input "summer sale" at bounding box center [57, 223] width 95 height 13
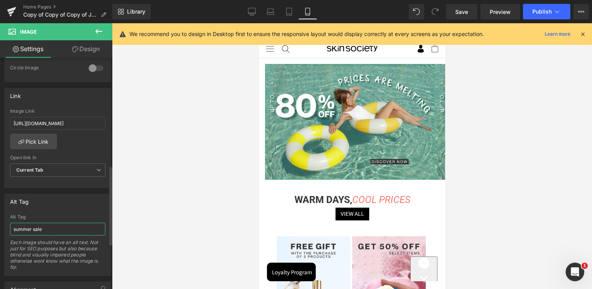
scroll to position [316, 0]
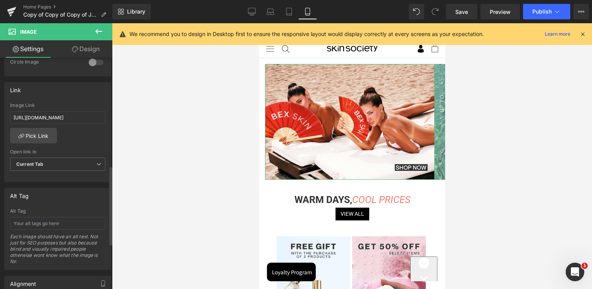
click at [60, 196] on div "Alt Tag" at bounding box center [58, 195] width 106 height 15
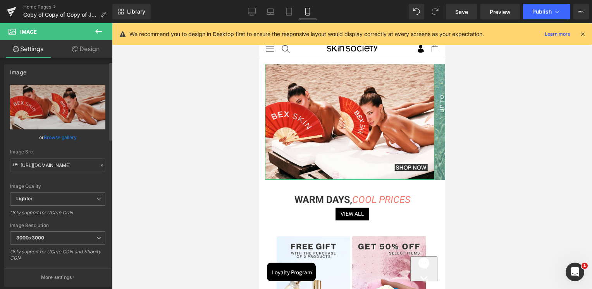
scroll to position [0, 0]
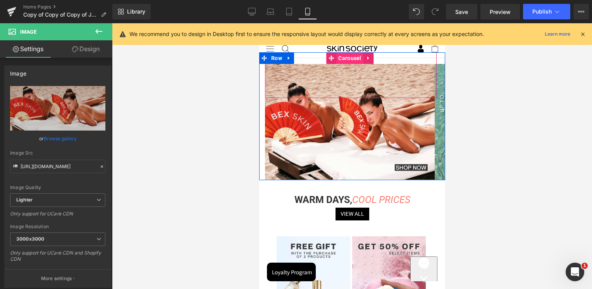
click at [354, 60] on span "Carousel" at bounding box center [349, 58] width 27 height 12
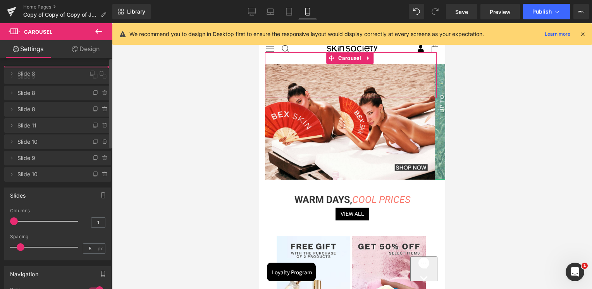
drag, startPoint x: 58, startPoint y: 91, endPoint x: 60, endPoint y: 73, distance: 17.6
click at [60, 73] on span "Slide 8" at bounding box center [48, 73] width 62 height 15
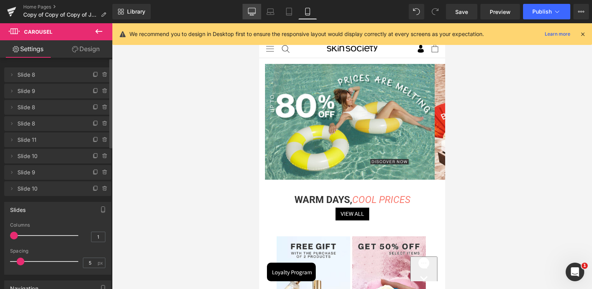
click at [244, 12] on link "Desktop" at bounding box center [251, 11] width 19 height 15
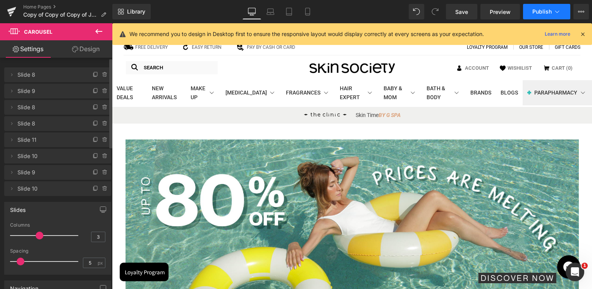
click at [542, 10] on span "Publish" at bounding box center [541, 12] width 19 height 6
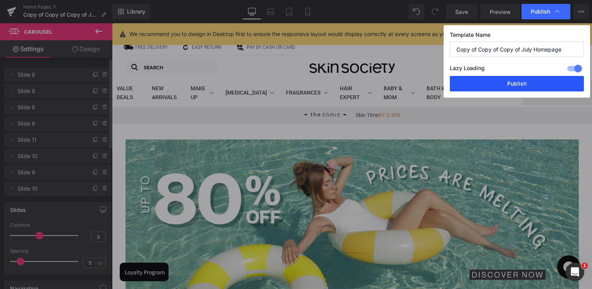
click at [513, 86] on button "Publish" at bounding box center [517, 83] width 134 height 15
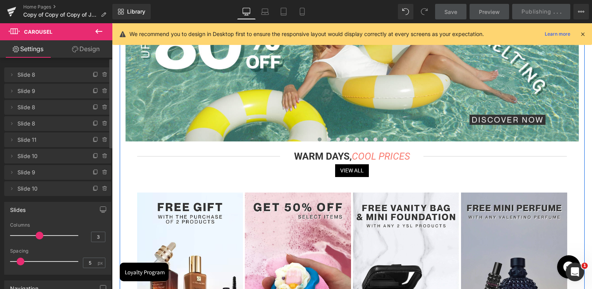
scroll to position [77, 0]
